Goal: Check status: Check status

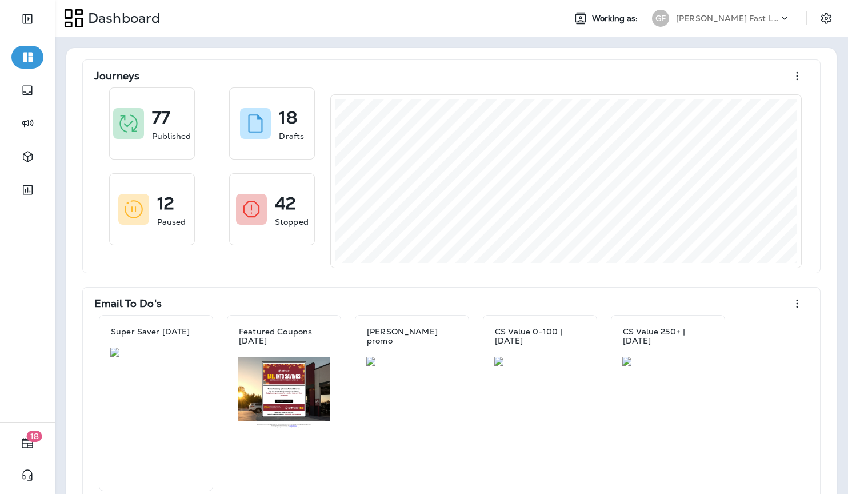
click at [769, 17] on p "[PERSON_NAME] Fast Lube dba [PERSON_NAME]" at bounding box center [727, 18] width 103 height 9
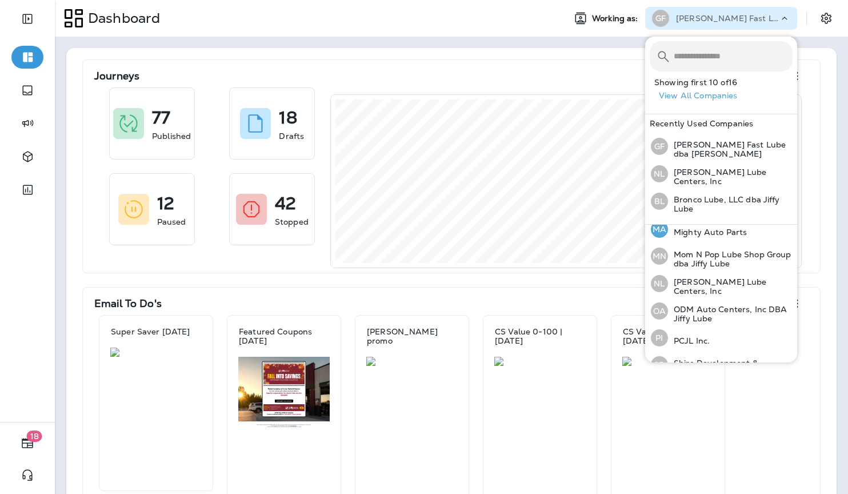
scroll to position [274, 0]
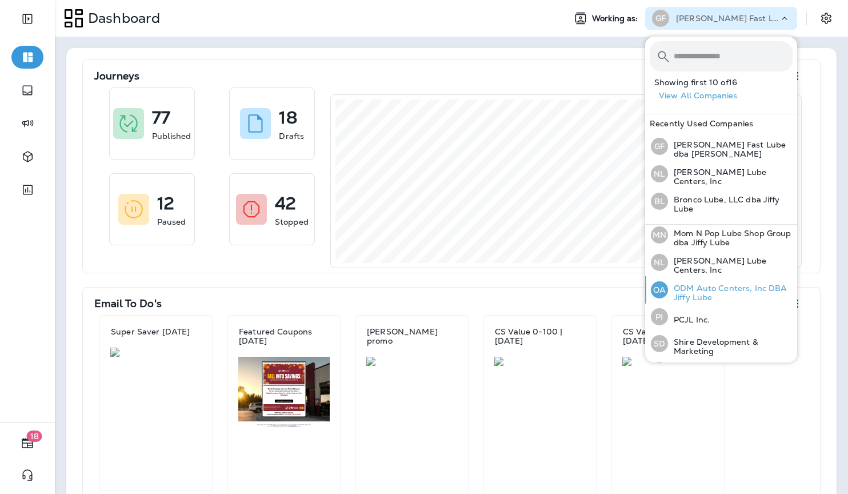
click at [694, 294] on p "ODM Auto Centers, Inc DBA Jiffy Lube" at bounding box center [730, 292] width 125 height 18
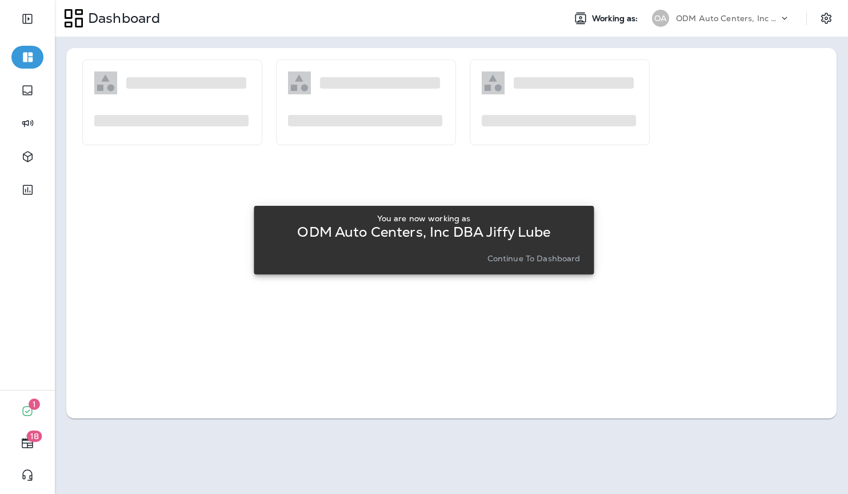
click at [548, 258] on p "Continue to Dashboard" at bounding box center [533, 258] width 93 height 9
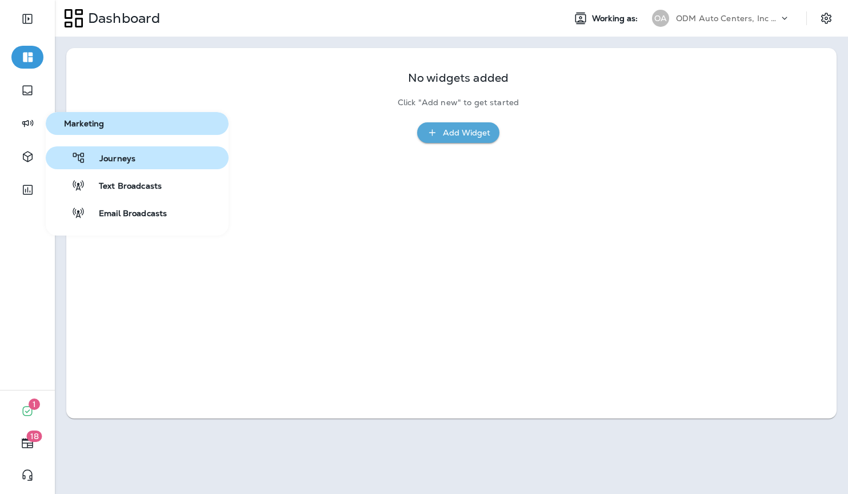
click at [105, 156] on span "Journeys" at bounding box center [111, 159] width 50 height 11
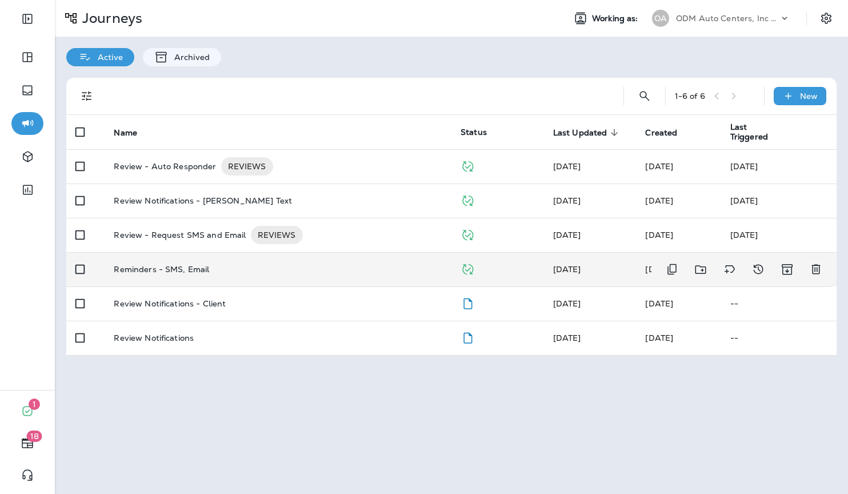
click at [279, 265] on div "Reminders - SMS, Email" at bounding box center [278, 268] width 328 height 9
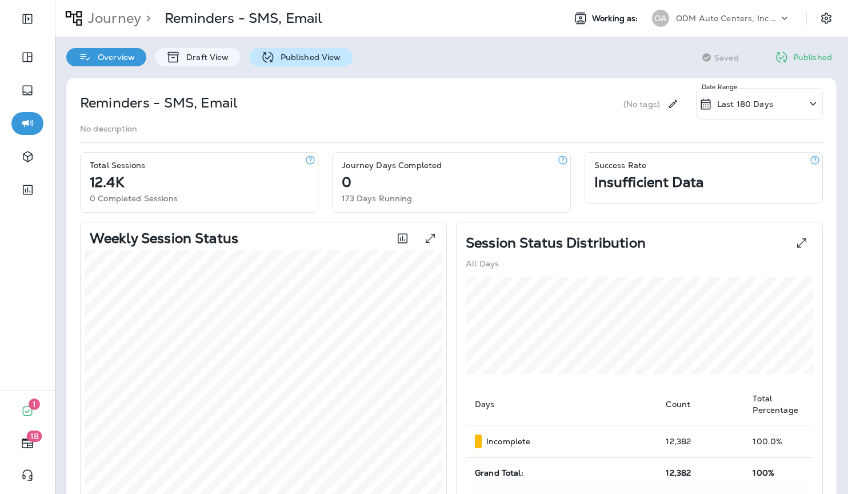
click at [282, 59] on p "Published View" at bounding box center [308, 57] width 66 height 9
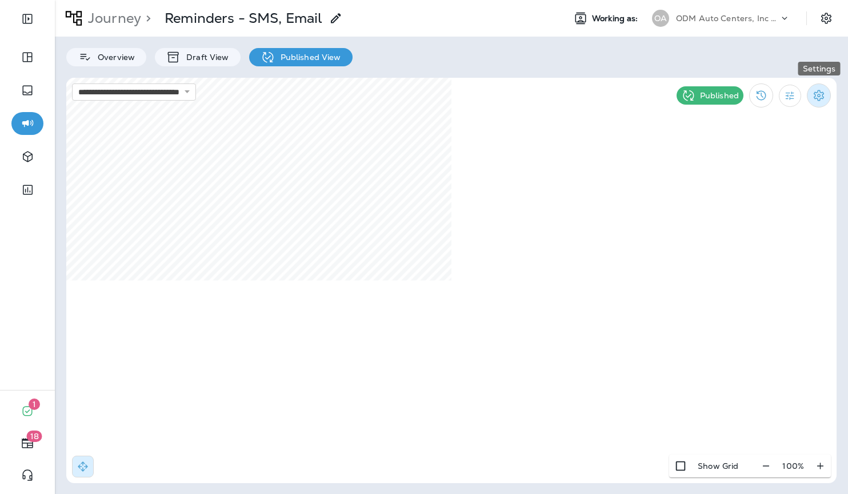
click at [815, 96] on icon "Settings" at bounding box center [818, 95] width 10 height 11
click at [780, 97] on div at bounding box center [424, 247] width 848 height 494
click at [789, 95] on icon "Filter Statistics" at bounding box center [789, 95] width 9 height 9
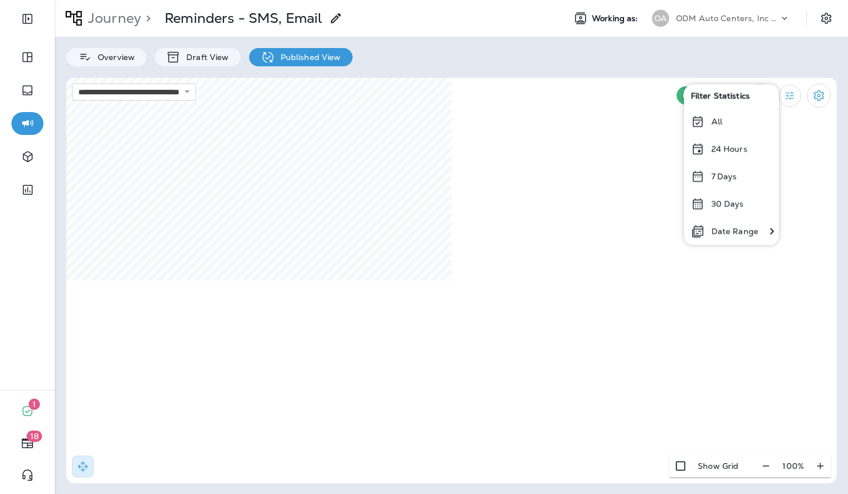
click at [732, 203] on p "30 Days" at bounding box center [727, 203] width 33 height 9
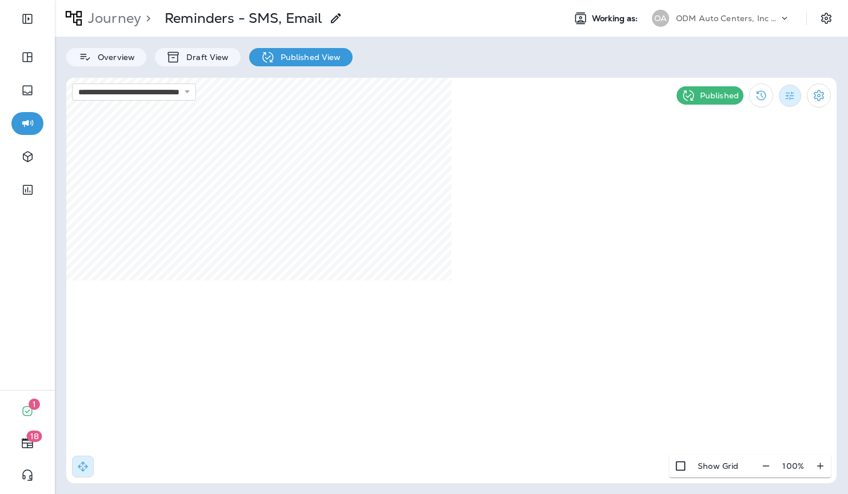
click at [783, 102] on button "Filter Statistics" at bounding box center [790, 96] width 22 height 22
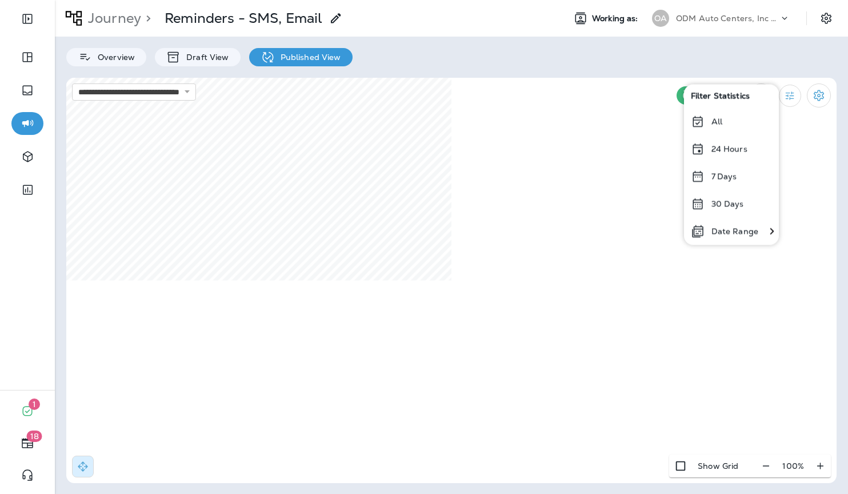
click at [739, 231] on p "Date Range" at bounding box center [734, 230] width 47 height 9
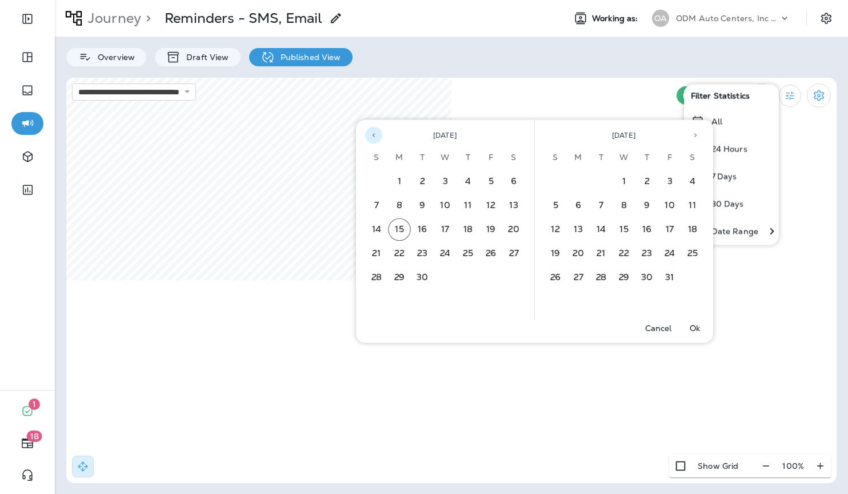
click at [374, 137] on icon "Previous month" at bounding box center [374, 135] width 8 height 8
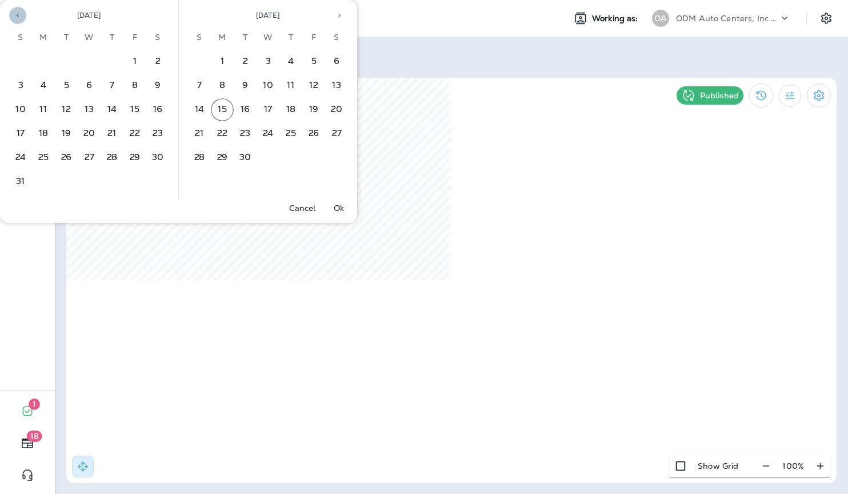
click at [21, 19] on button "Previous month" at bounding box center [17, 15] width 17 height 17
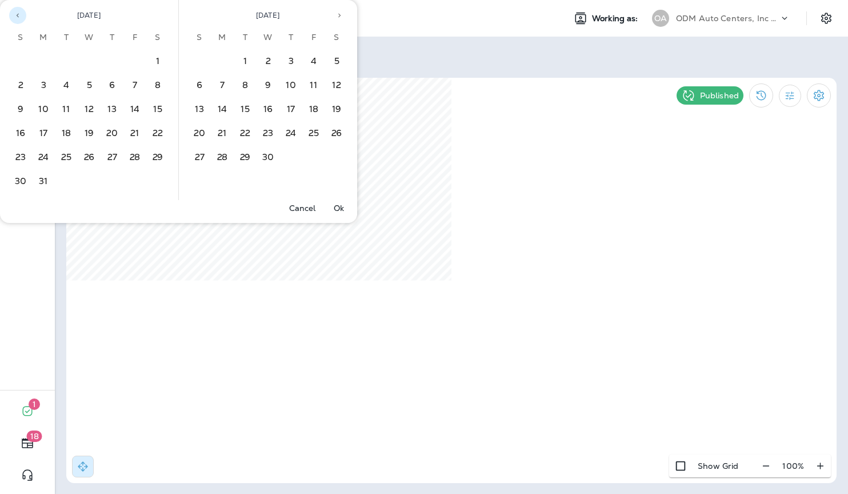
click at [21, 19] on button "Previous month" at bounding box center [17, 15] width 17 height 17
click at [93, 63] on button "1" at bounding box center [89, 61] width 23 height 23
click at [336, 17] on icon "Next month" at bounding box center [339, 15] width 8 height 8
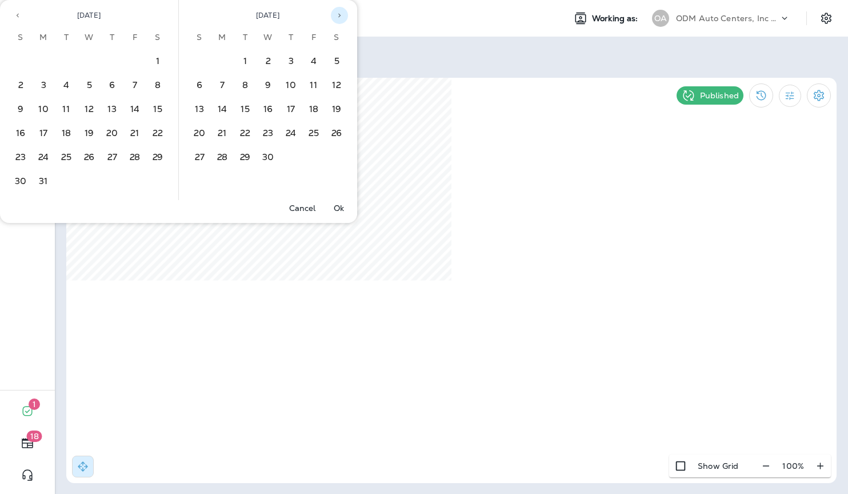
click at [336, 17] on icon "Next month" at bounding box center [339, 15] width 8 height 8
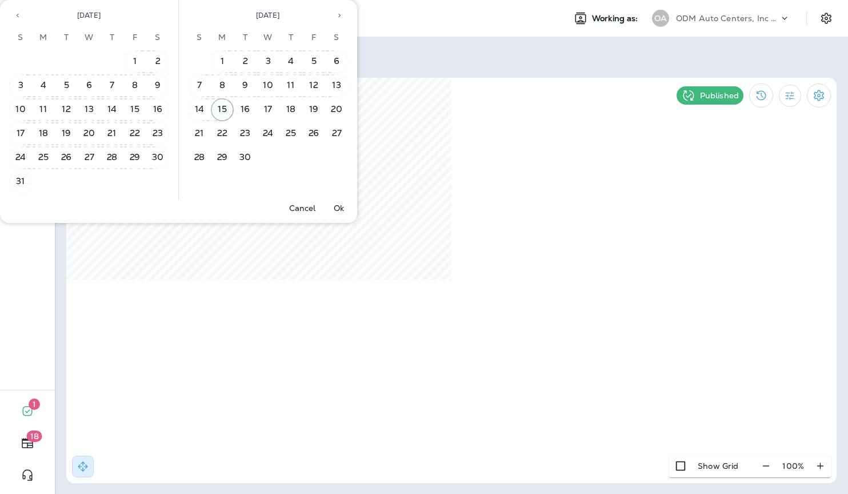
click at [225, 111] on button "15" at bounding box center [222, 109] width 23 height 23
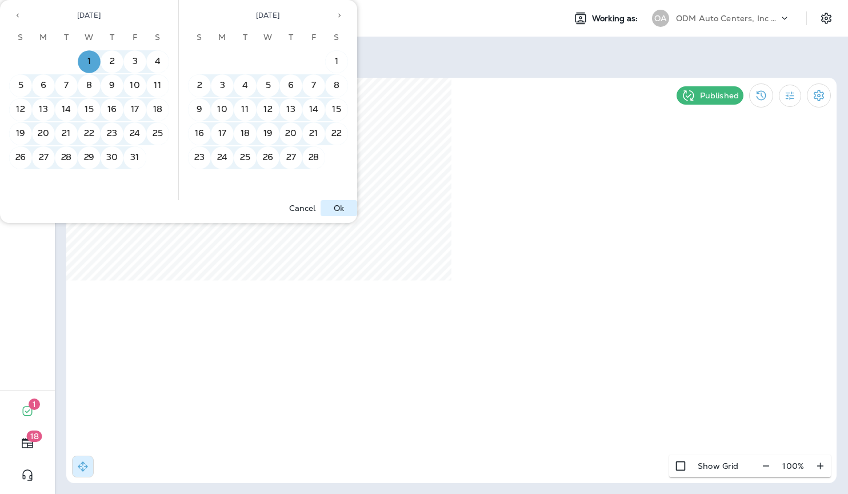
click at [338, 208] on p "Ok" at bounding box center [339, 207] width 10 height 9
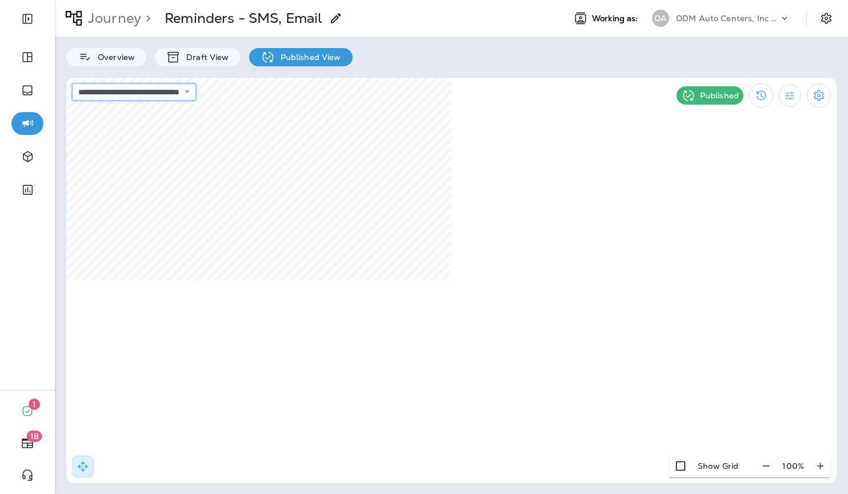
click at [186, 93] on select "**********" at bounding box center [134, 91] width 124 height 17
click at [72, 83] on select "**********" at bounding box center [134, 91] width 124 height 17
click at [194, 97] on select "**********" at bounding box center [134, 91] width 124 height 17
select select "**********"
click at [72, 83] on select "**********" at bounding box center [134, 91] width 124 height 17
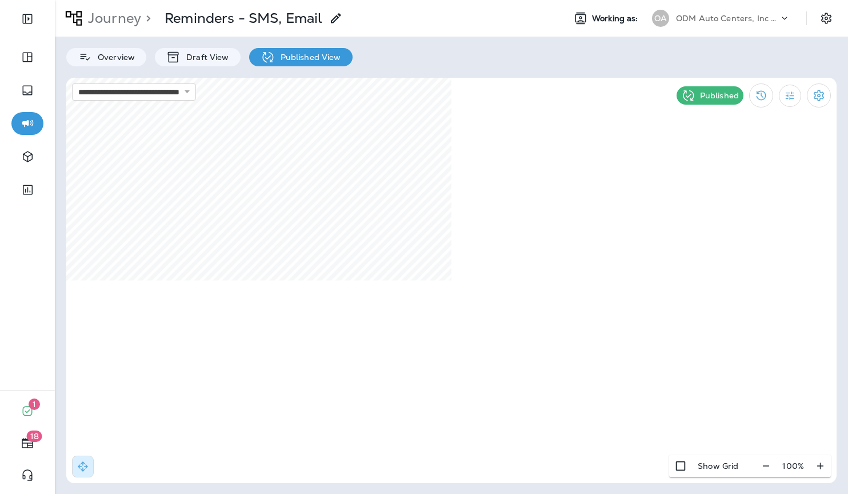
click at [219, 24] on p "Reminders - SMS, Email" at bounding box center [244, 18] width 158 height 17
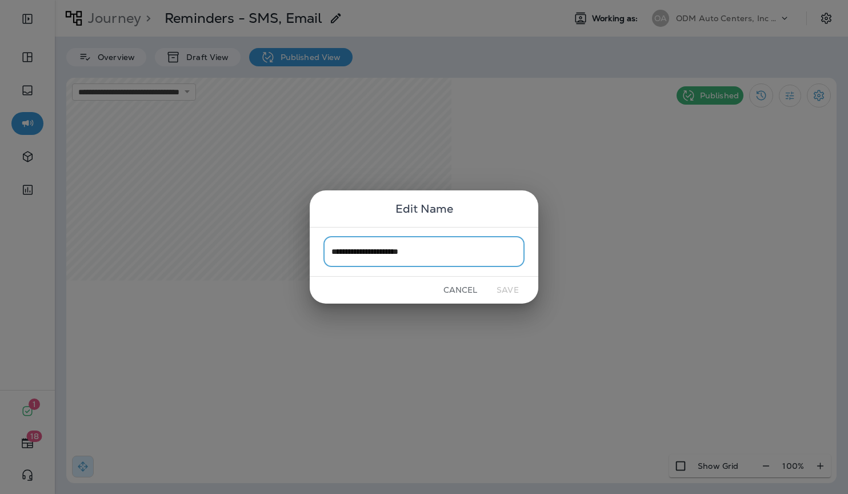
click at [467, 291] on button "Cancel" at bounding box center [460, 290] width 43 height 18
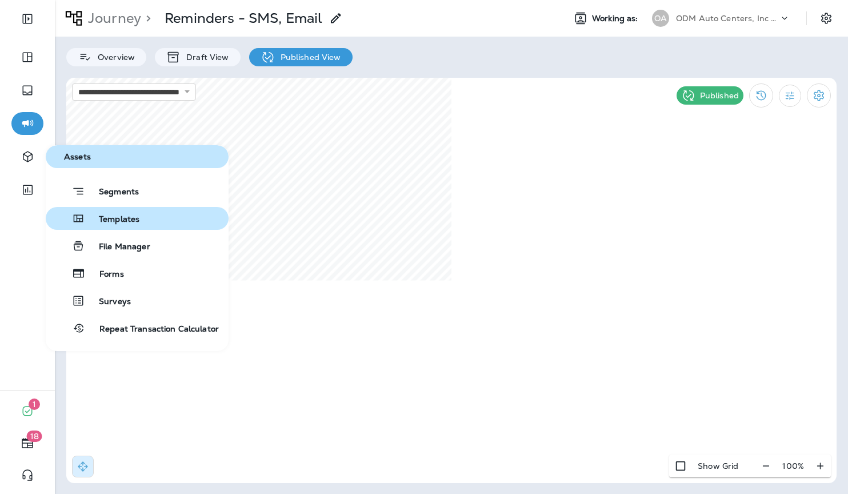
click at [103, 215] on span "Templates" at bounding box center [112, 219] width 54 height 11
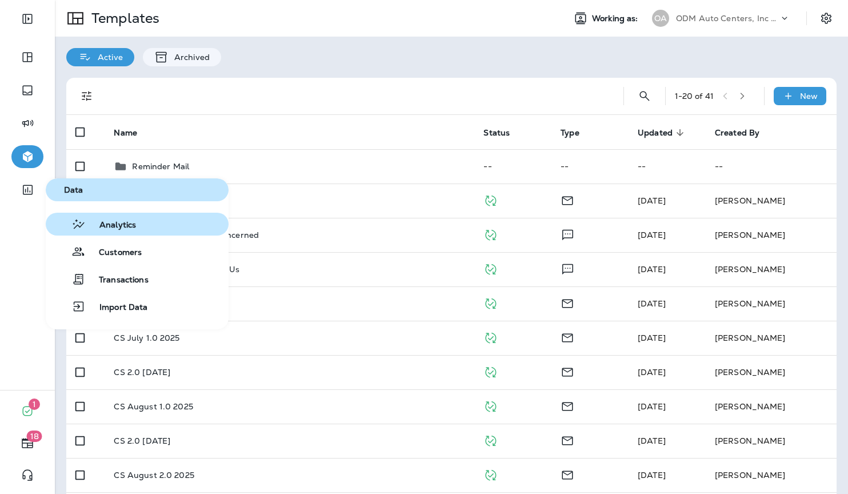
click at [101, 225] on span "Analytics" at bounding box center [111, 225] width 50 height 11
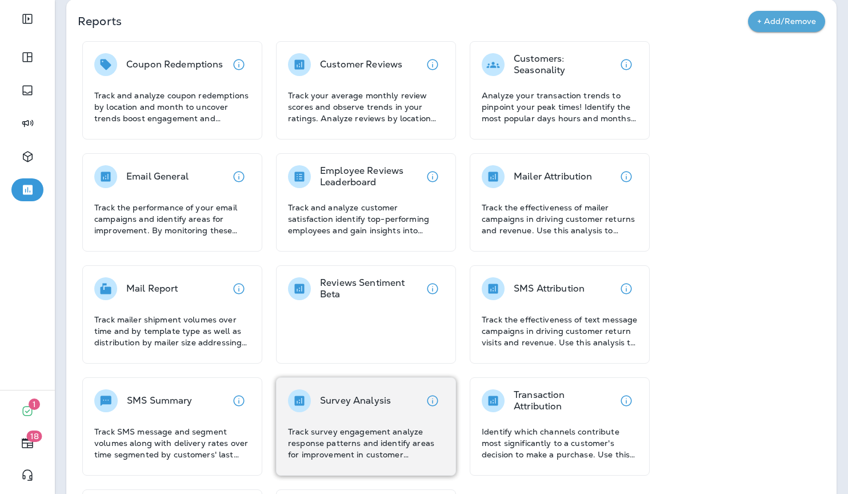
scroll to position [36, 0]
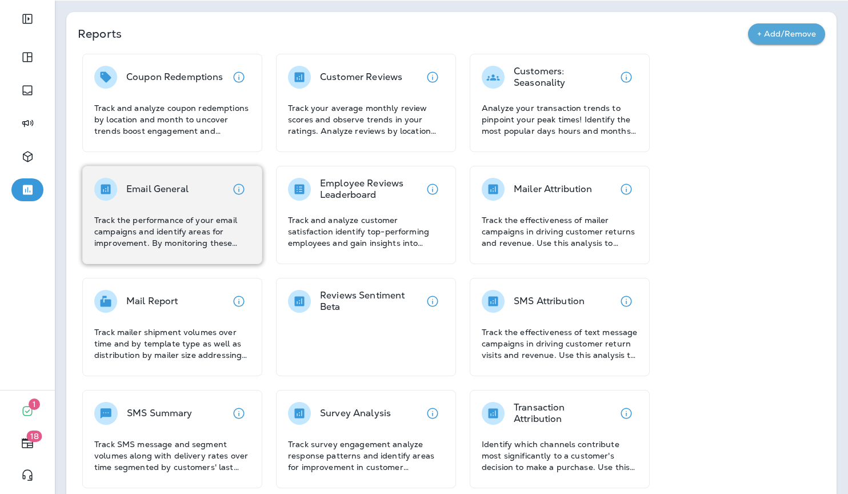
click at [193, 190] on div "Email General" at bounding box center [172, 189] width 156 height 23
